Goal: Task Accomplishment & Management: Manage account settings

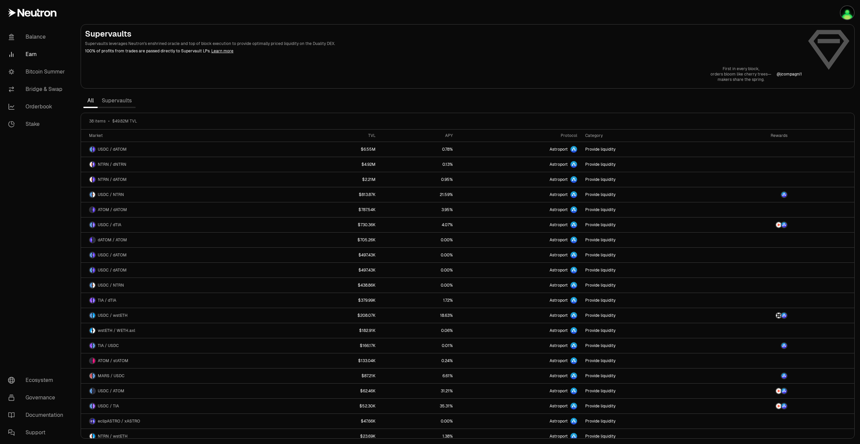
click at [122, 100] on link "Supervaults" at bounding box center [117, 100] width 38 height 13
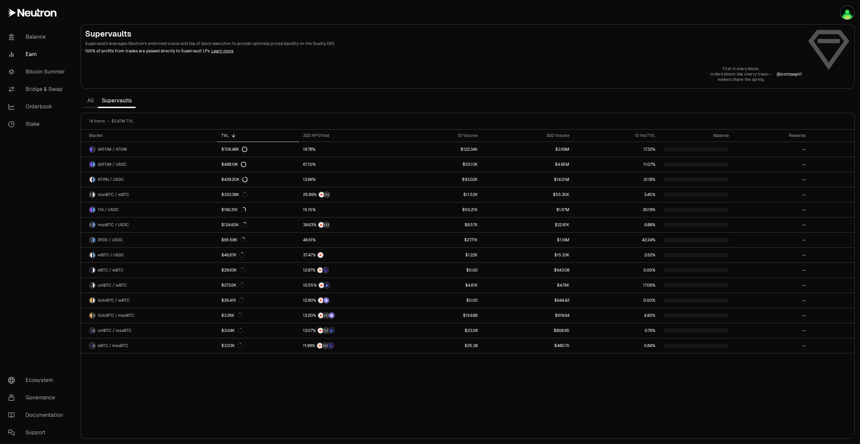
click at [94, 101] on link "All" at bounding box center [90, 100] width 14 height 13
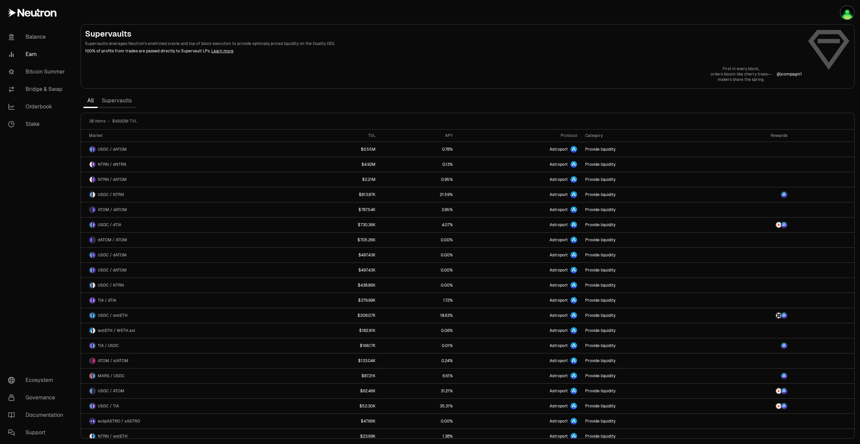
click at [110, 101] on link "Supervaults" at bounding box center [117, 100] width 38 height 13
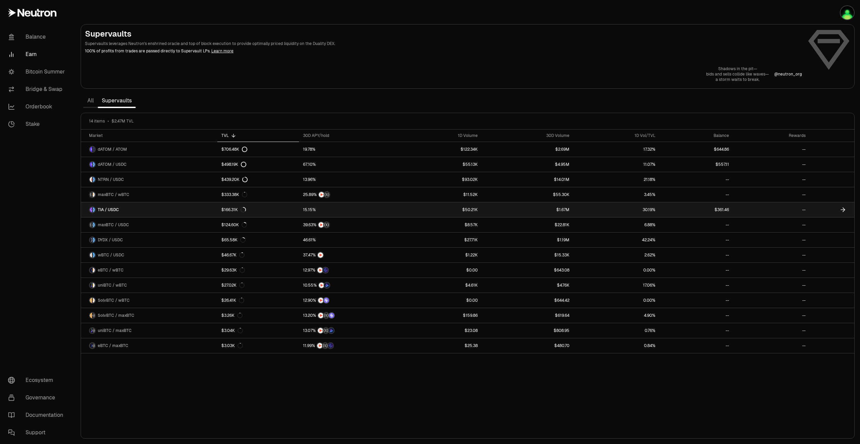
click at [840, 210] on icon at bounding box center [842, 210] width 7 height 7
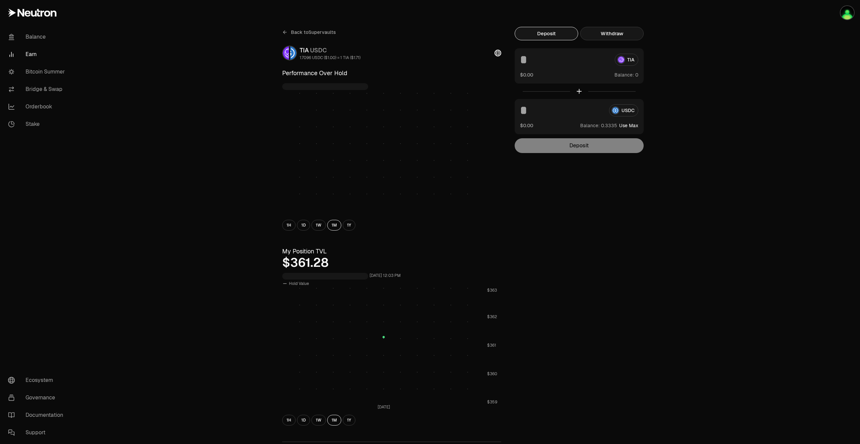
click at [613, 38] on button "Withdraw" at bounding box center [611, 33] width 63 height 13
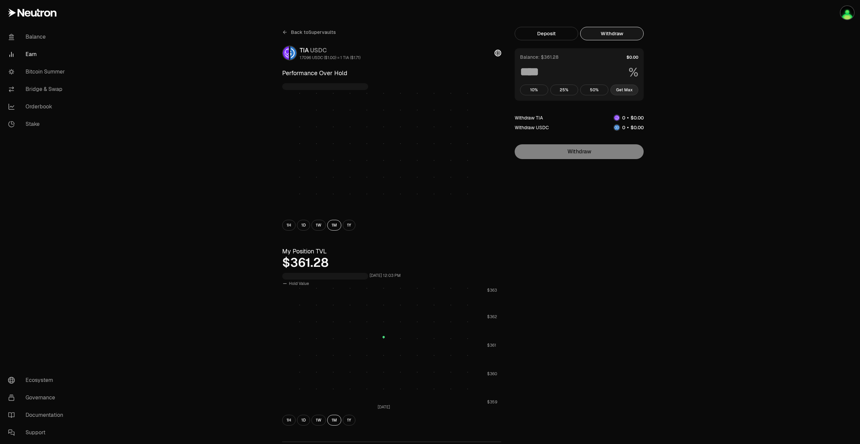
click at [625, 89] on button "Get Max" at bounding box center [624, 90] width 28 height 11
type input "***"
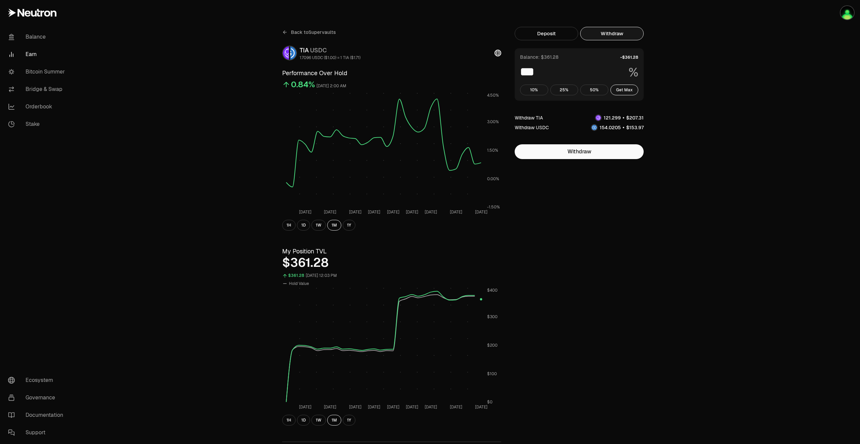
click at [36, 55] on link "Earn" at bounding box center [38, 54] width 70 height 17
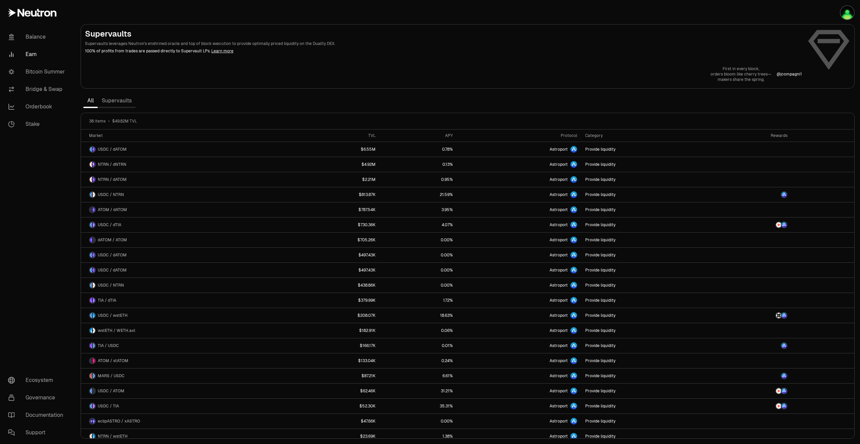
click at [118, 103] on link "Supervaults" at bounding box center [117, 100] width 38 height 13
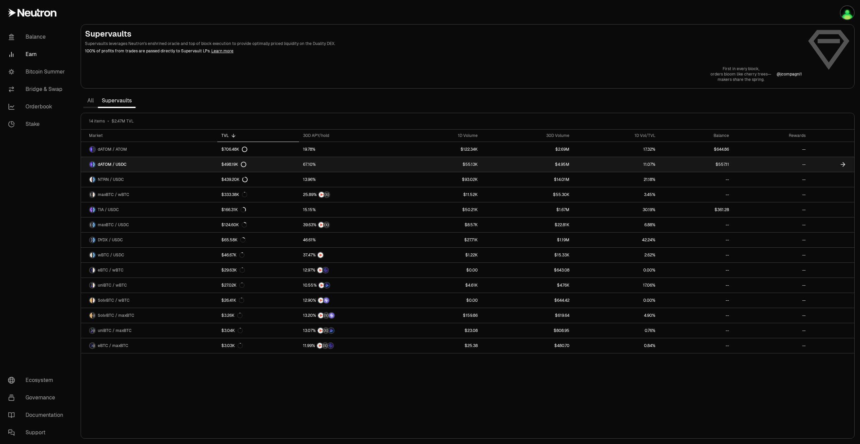
click at [843, 165] on icon at bounding box center [843, 165] width 4 height 0
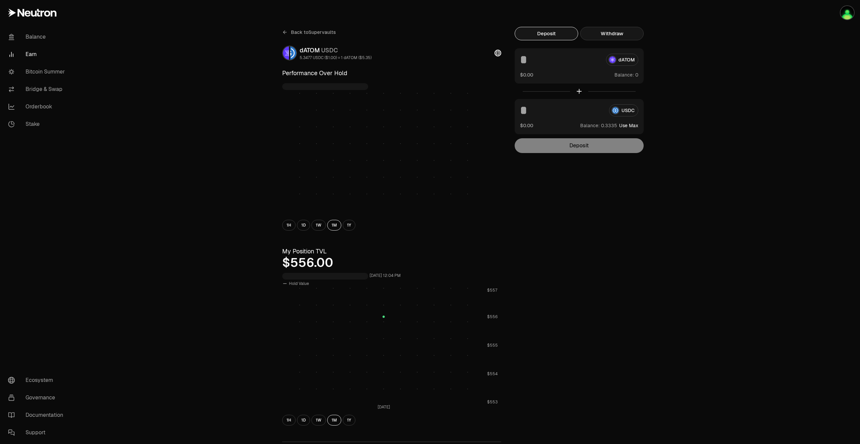
click at [621, 35] on button "Withdraw" at bounding box center [611, 33] width 63 height 13
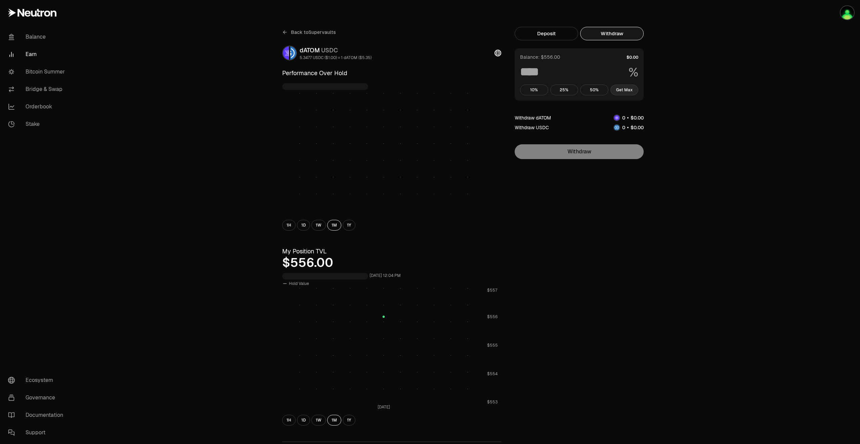
click at [621, 85] on button "Get Max" at bounding box center [624, 90] width 28 height 11
type input "***"
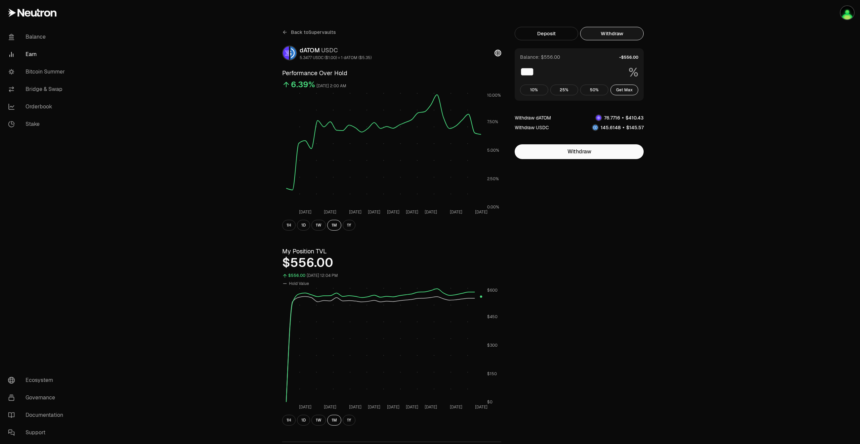
click at [315, 29] on span "Back to Supervaults" at bounding box center [313, 32] width 45 height 7
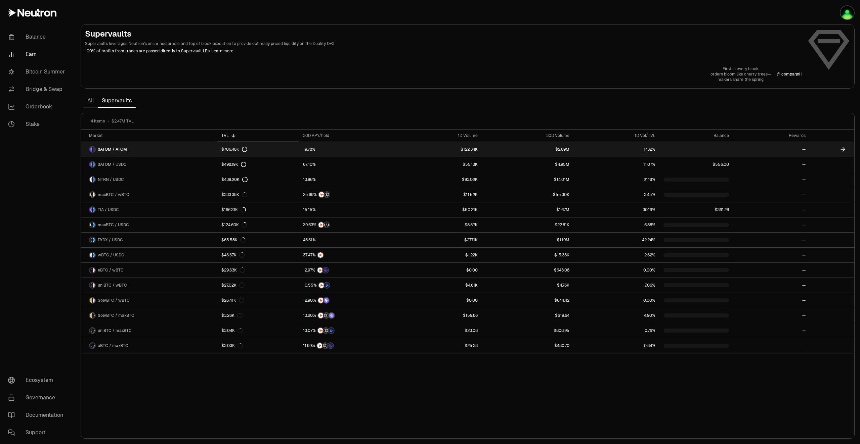
click at [841, 150] on icon at bounding box center [842, 149] width 7 height 7
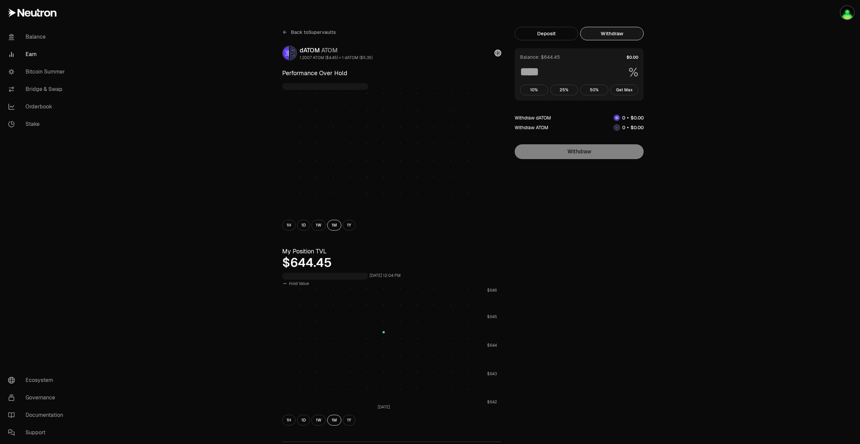
click at [592, 38] on button "Withdraw" at bounding box center [611, 33] width 63 height 13
click at [616, 90] on button "Get Max" at bounding box center [624, 90] width 28 height 11
type input "***"
